Goal: Transaction & Acquisition: Purchase product/service

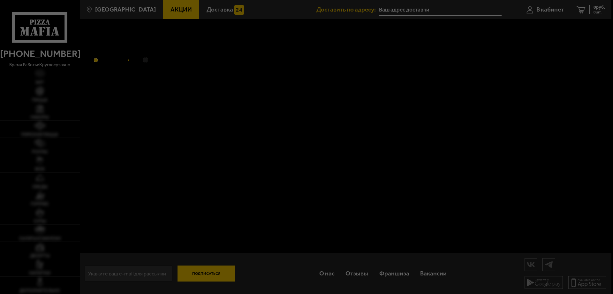
type input "[STREET_ADDRESS]"
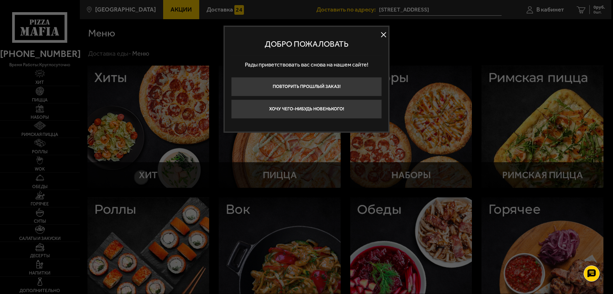
click at [382, 34] on button at bounding box center [384, 35] width 10 height 10
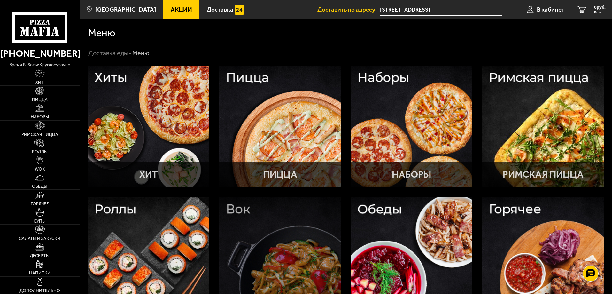
scroll to position [64, 0]
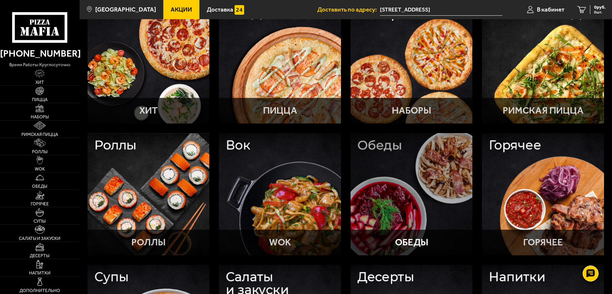
click at [400, 160] on div at bounding box center [411, 194] width 122 height 122
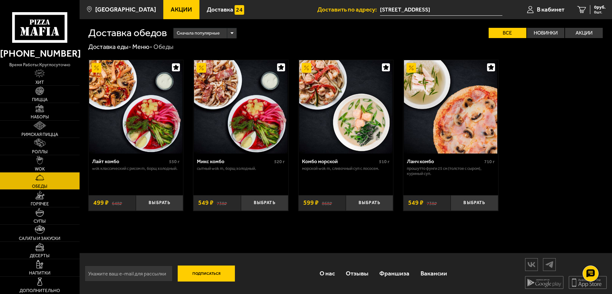
click at [457, 167] on p "Прошутто Фунги 25 см (толстое с сыром), Куриный суп." at bounding box center [451, 171] width 88 height 10
click at [449, 127] on img at bounding box center [450, 106] width 93 height 93
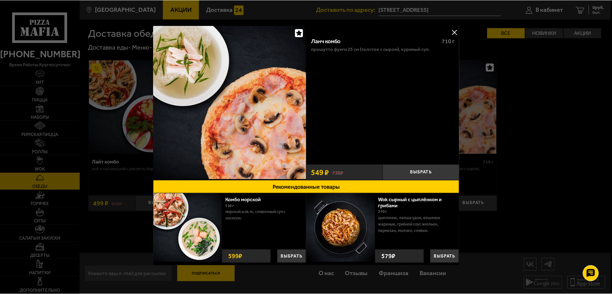
scroll to position [2, 0]
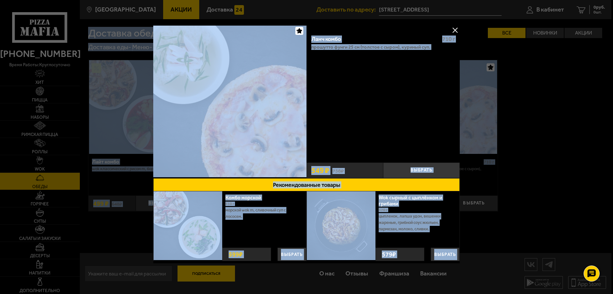
drag, startPoint x: 150, startPoint y: 28, endPoint x: 235, endPoint y: 57, distance: 89.4
click at [235, 58] on main "[GEOGRAPHIC_DATA] Все Акции Доставка Личный кабинет Акции Доставка Доставить по…" at bounding box center [346, 147] width 532 height 294
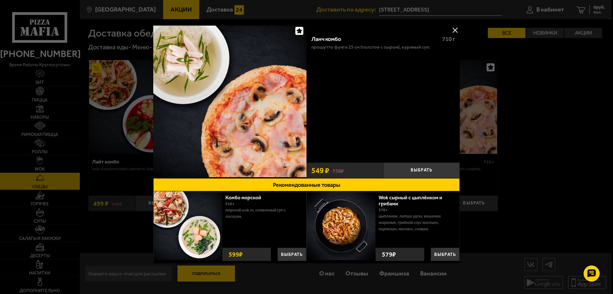
click at [524, 65] on div at bounding box center [306, 147] width 613 height 294
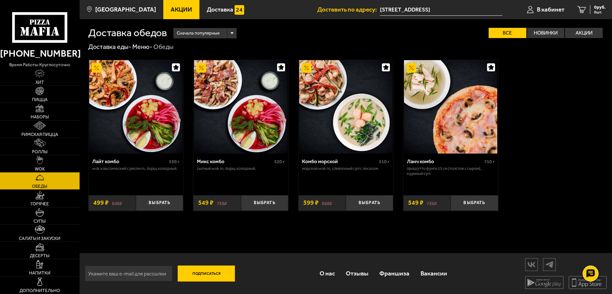
click at [470, 95] on img at bounding box center [450, 106] width 93 height 93
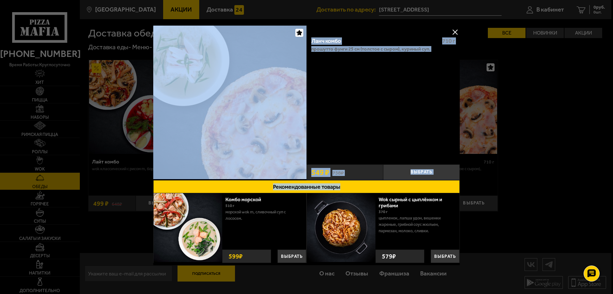
drag, startPoint x: 156, startPoint y: 25, endPoint x: 452, endPoint y: 181, distance: 334.4
click at [452, 181] on main "[GEOGRAPHIC_DATA] Все Акции Доставка Личный кабинет Акции Доставка Доставить по…" at bounding box center [346, 147] width 532 height 294
click at [453, 33] on button at bounding box center [455, 32] width 10 height 10
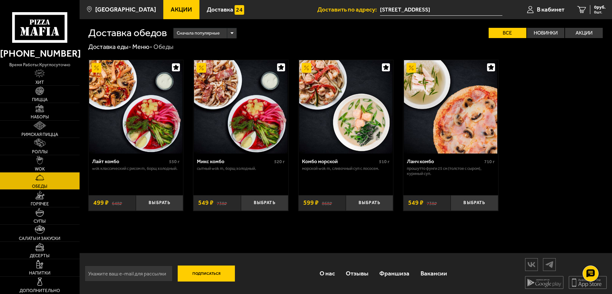
click at [437, 123] on img at bounding box center [450, 106] width 93 height 93
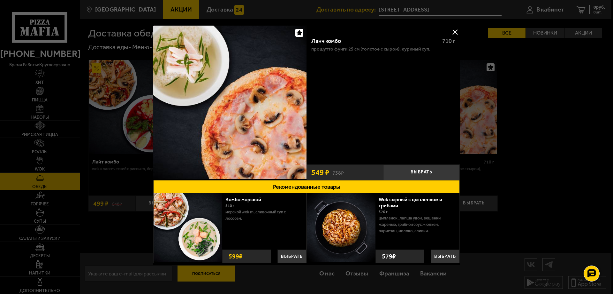
click at [408, 49] on p "Прошутто Фунги 25 см (толстое с сыром), Куриный суп." at bounding box center [370, 48] width 119 height 5
click at [391, 69] on div "Ланч комбо 710 г Прошутто Фунги 25 см (толстое с сыром), Куриный суп." at bounding box center [383, 96] width 153 height 129
click at [453, 32] on button at bounding box center [455, 32] width 10 height 10
